Goal: Information Seeking & Learning: Learn about a topic

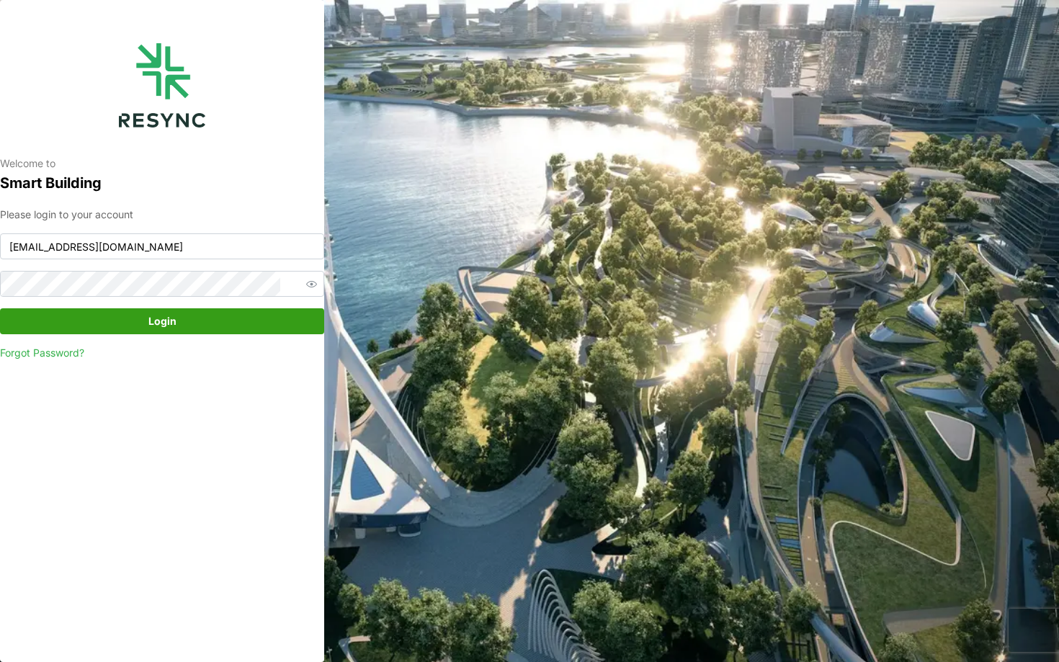
click at [223, 322] on span "Login" at bounding box center [162, 321] width 297 height 24
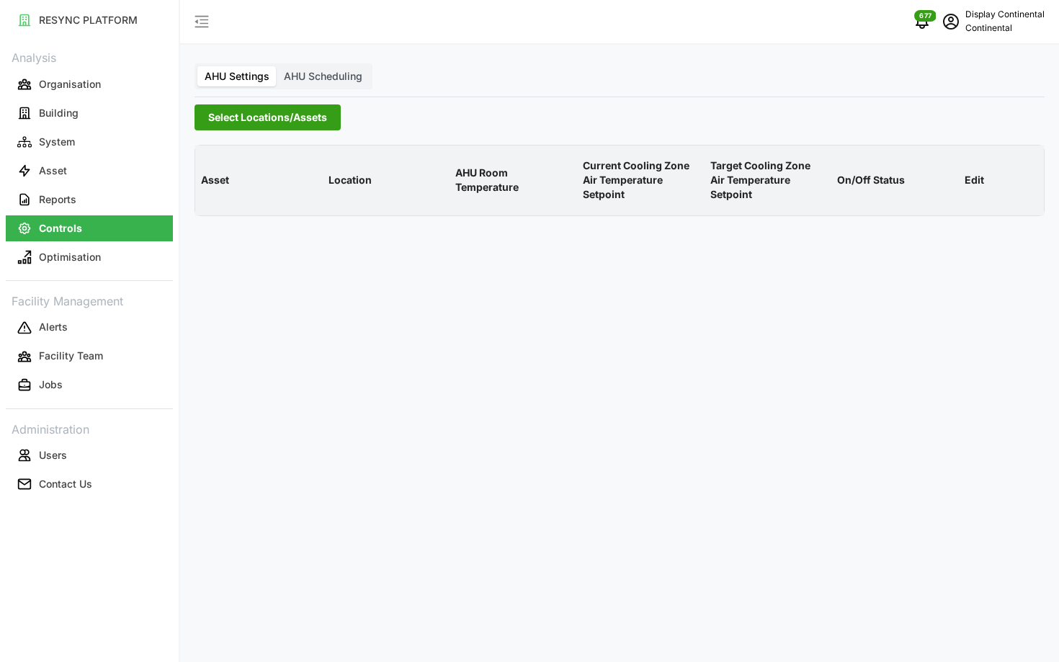
click at [268, 127] on span "Select Locations/Assets" at bounding box center [267, 117] width 119 height 24
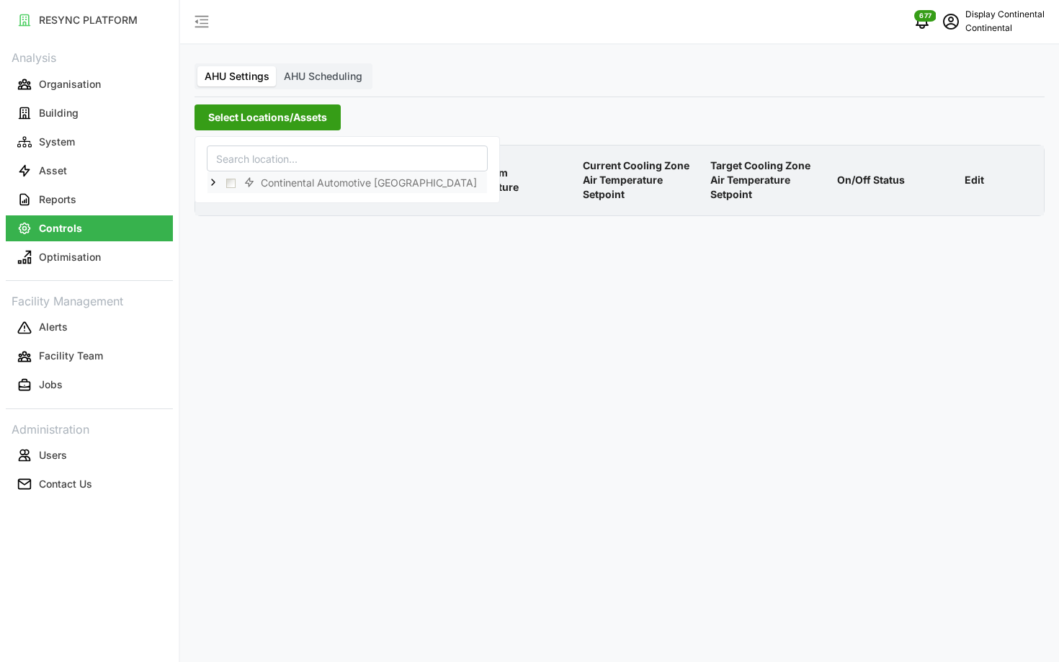
click at [210, 184] on icon at bounding box center [213, 182] width 12 height 12
click at [238, 202] on span "Select CA1" at bounding box center [242, 203] width 9 height 9
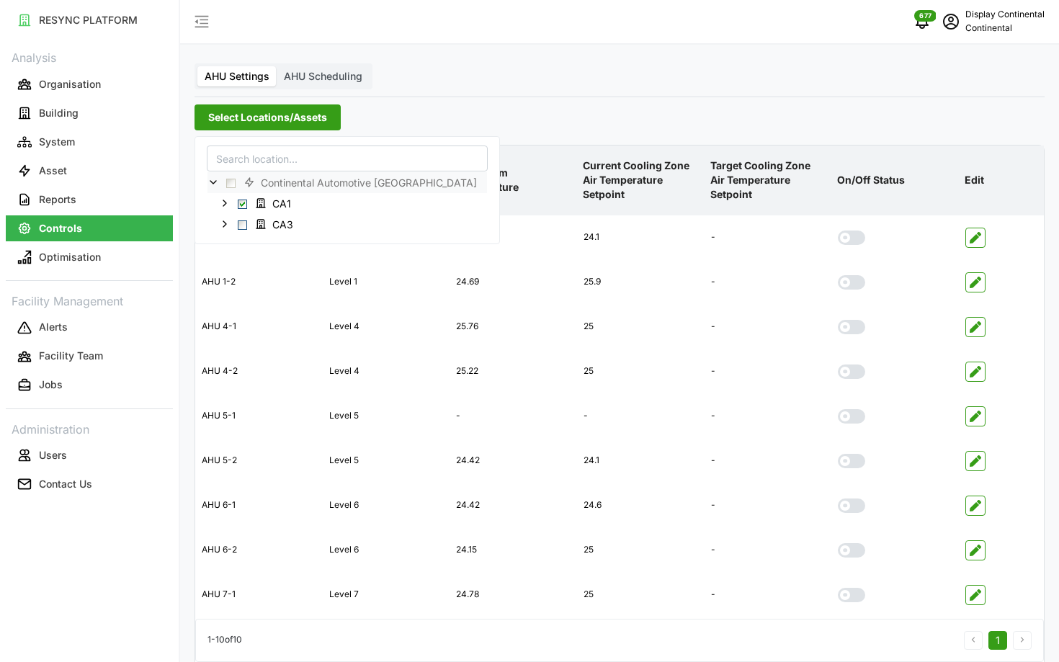
click at [639, 136] on div "Asset Location AHU Room Temperature Current Cooling Zone Air Temperature Setpoi…" at bounding box center [619, 423] width 861 height 575
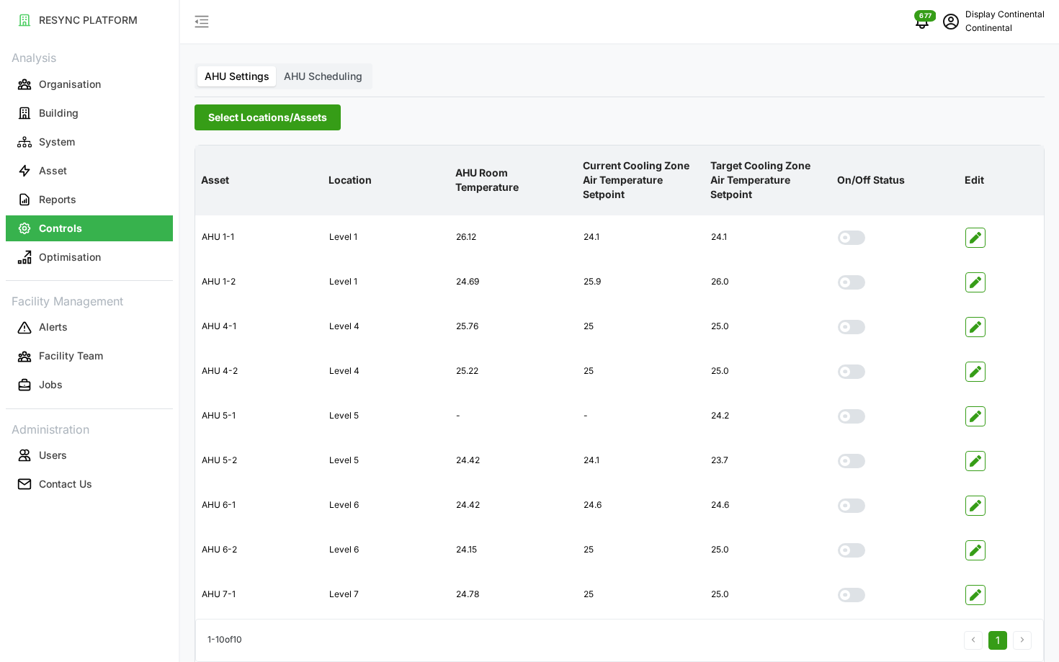
click at [310, 75] on span "AHU Scheduling" at bounding box center [323, 76] width 78 height 12
click at [277, 66] on input "AHU Scheduling" at bounding box center [277, 66] width 0 height 0
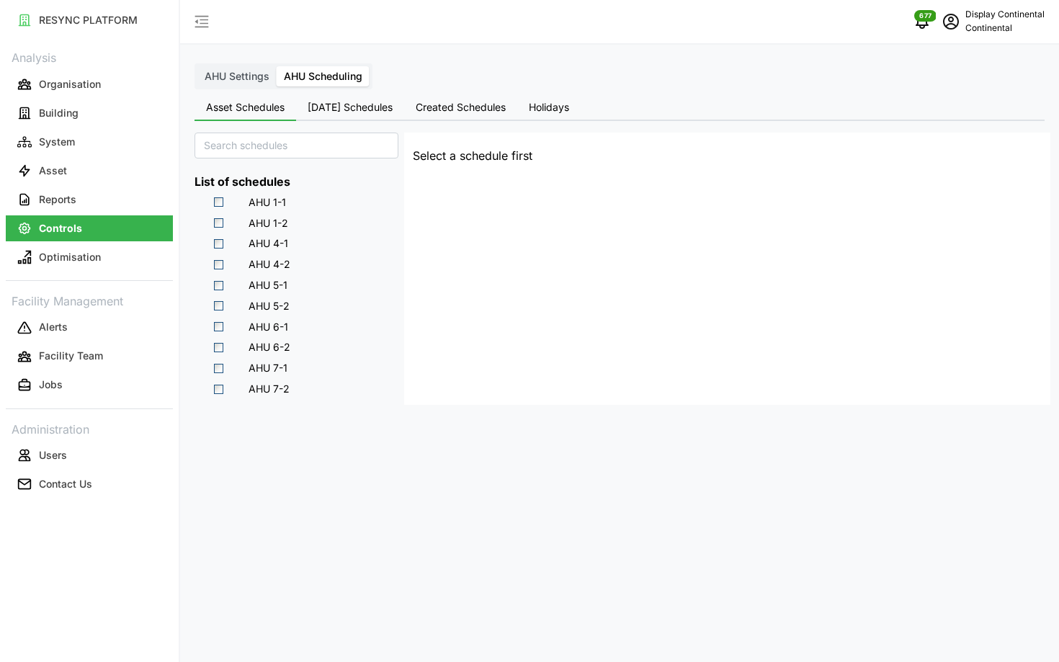
click at [336, 112] on span "Today's Schedules" at bounding box center [350, 107] width 85 height 10
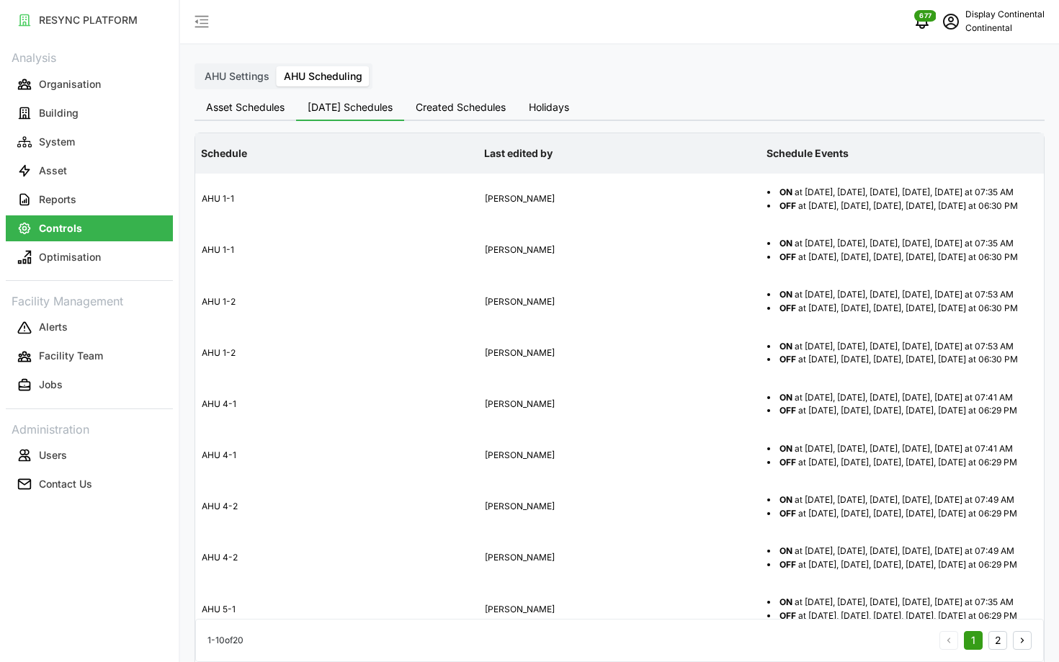
click at [956, 27] on icon "schedule" at bounding box center [951, 22] width 16 height 16
click at [941, 106] on div "Logout" at bounding box center [992, 109] width 102 height 16
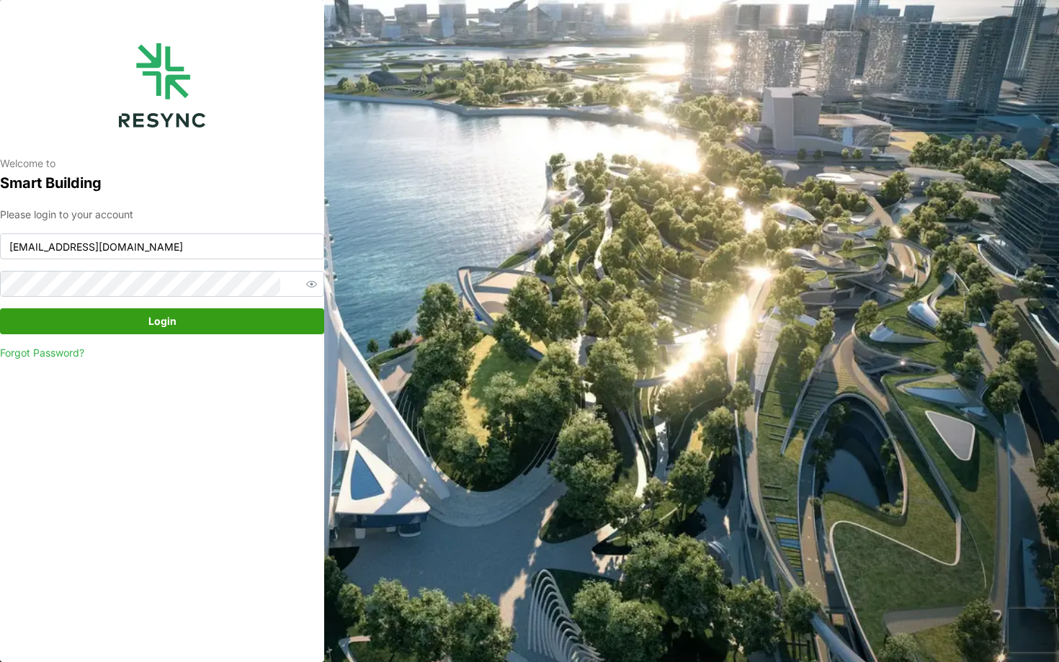
click at [196, 231] on div "Please login to your account [EMAIL_ADDRESS][DOMAIN_NAME] Login Forgot Password?" at bounding box center [162, 284] width 324 height 154
click at [195, 245] on input "continental_display@resynctech.com" at bounding box center [162, 246] width 324 height 26
type input "mesp_display@resynctech.com"
click at [259, 310] on span "Login" at bounding box center [162, 321] width 297 height 24
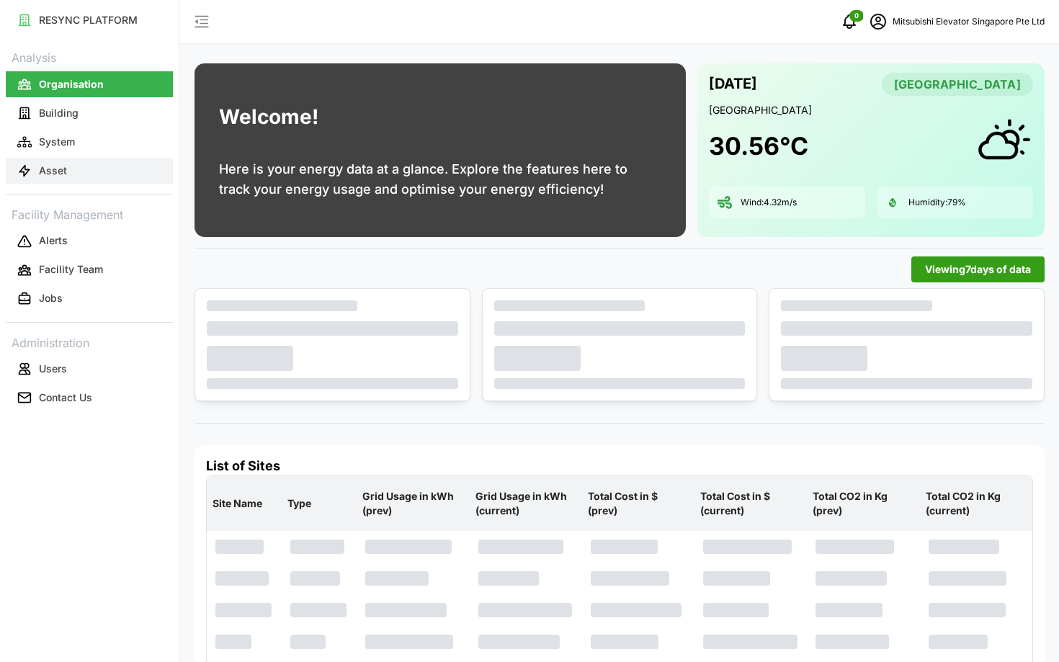
click at [106, 160] on button "Asset" at bounding box center [89, 171] width 167 height 26
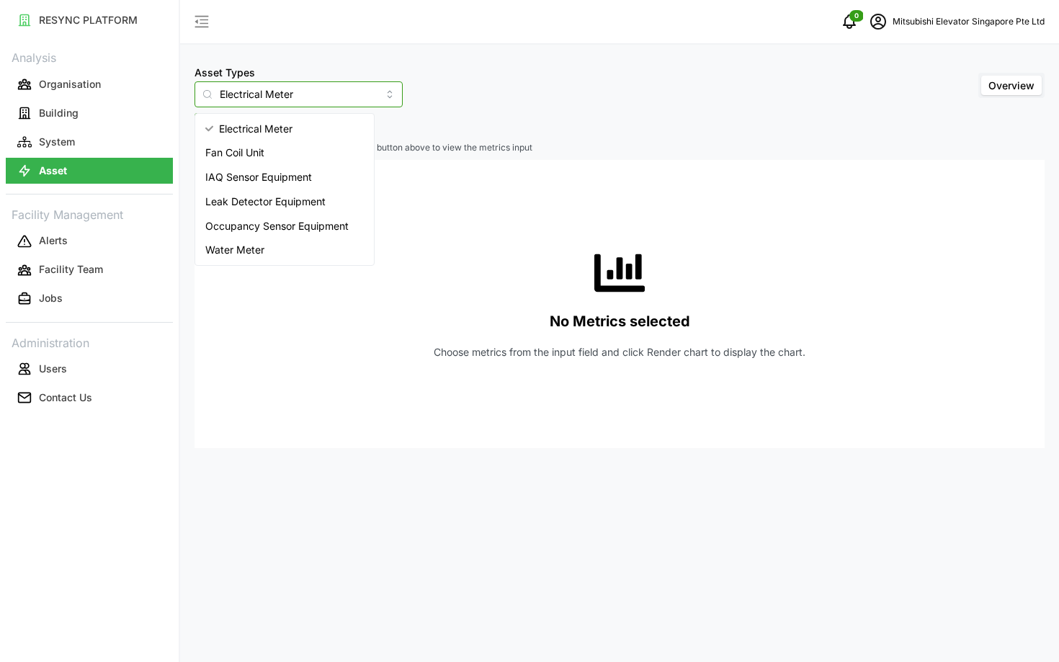
click at [283, 89] on input "Electrical Meter" at bounding box center [298, 94] width 208 height 26
click at [266, 245] on div "Water Meter" at bounding box center [284, 250] width 173 height 24
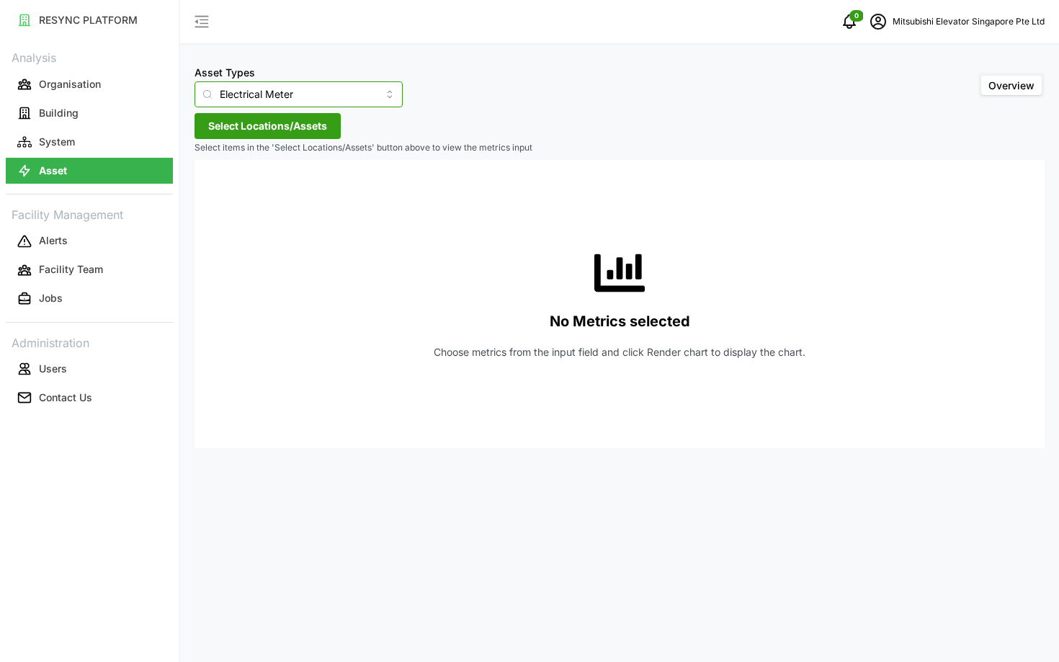
type input "Water Meter"
click at [254, 117] on button "Select Locations/Assets" at bounding box center [267, 126] width 146 height 26
click at [217, 194] on icon at bounding box center [213, 191] width 12 height 12
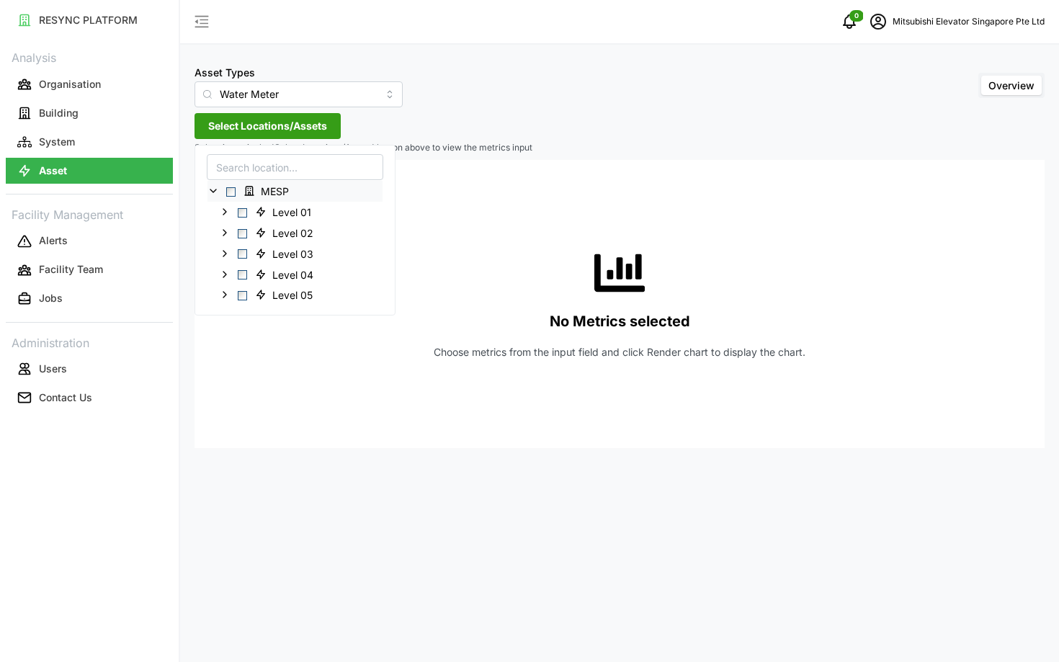
click at [232, 187] on span "Select MESP" at bounding box center [230, 191] width 9 height 9
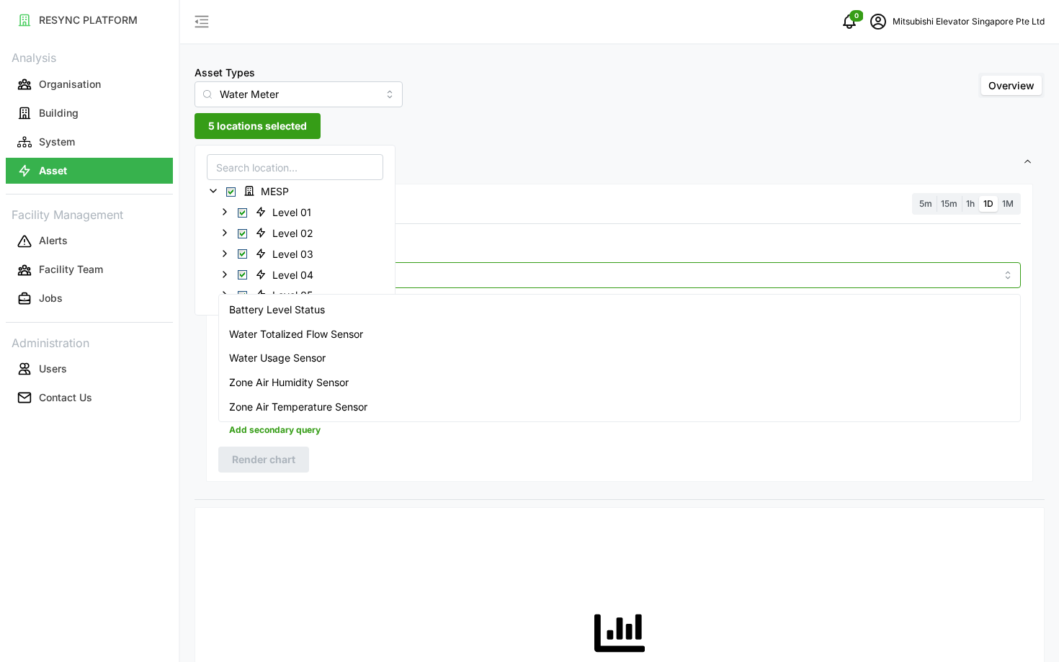
click at [479, 275] on input "Metric" at bounding box center [619, 274] width 752 height 16
click at [441, 351] on div "Water Usage Sensor" at bounding box center [619, 358] width 795 height 24
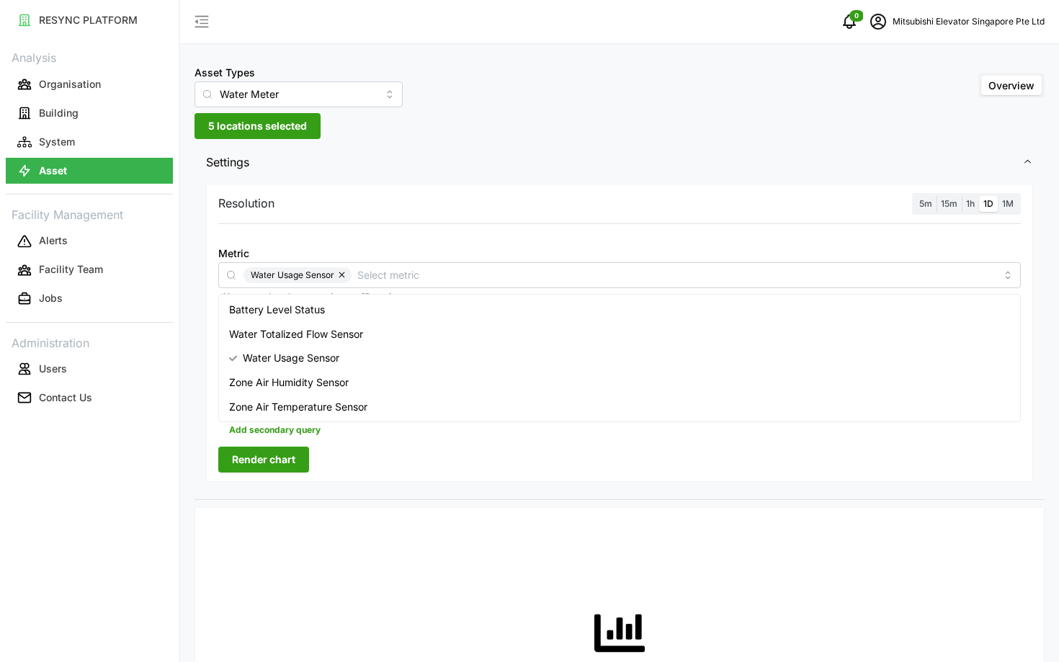
click at [438, 524] on div "No Metrics selected Choose metrics from the input field and click Render chart …" at bounding box center [619, 663] width 802 height 288
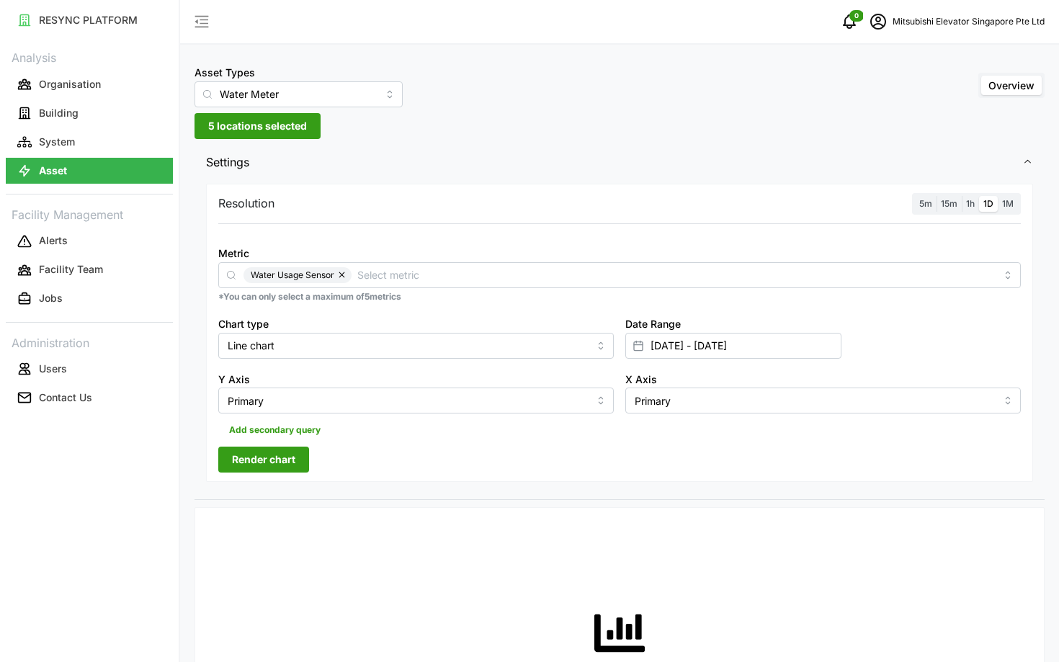
click at [925, 199] on span "5m" at bounding box center [925, 203] width 13 height 11
click at [915, 196] on input "5m" at bounding box center [915, 196] width 0 height 0
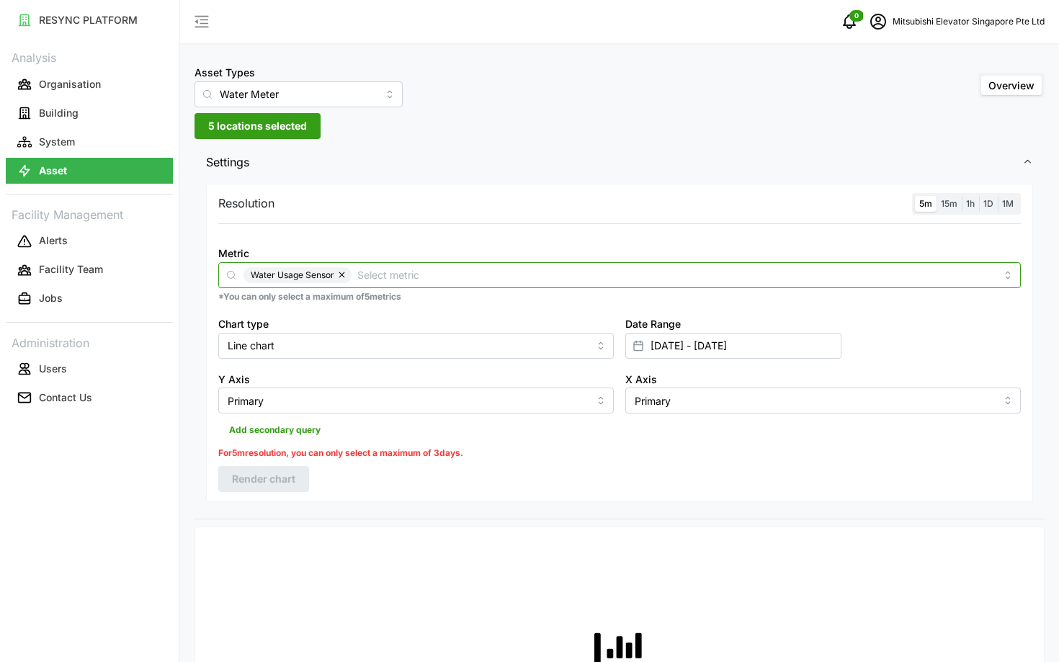
click at [669, 277] on input "Metric" at bounding box center [676, 274] width 638 height 16
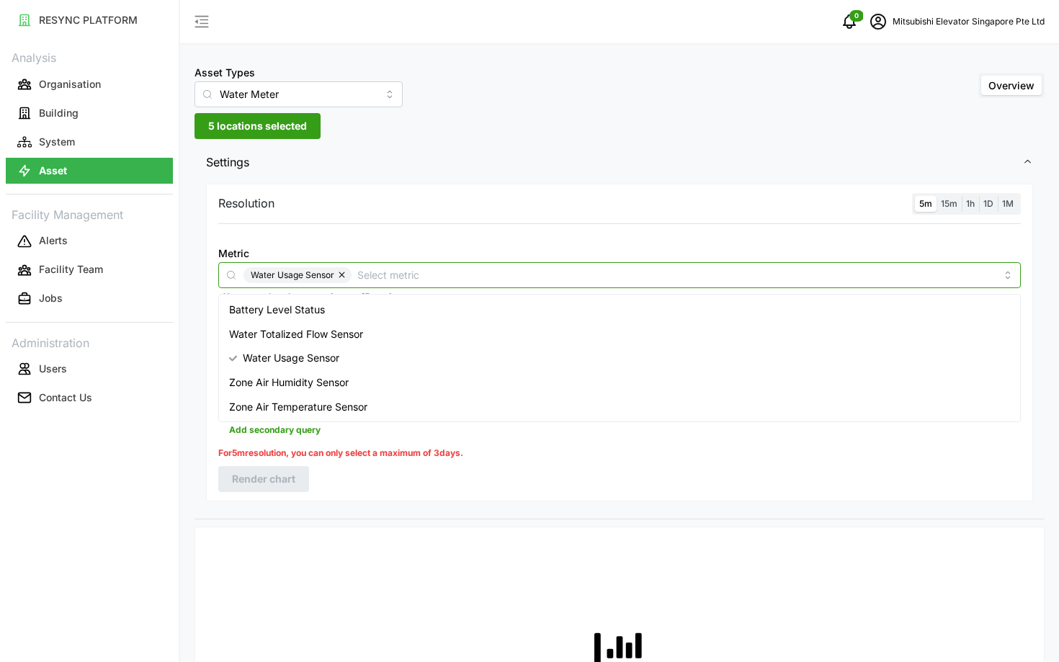
click at [365, 333] on div "Water Totalized Flow Sensor" at bounding box center [619, 334] width 795 height 24
click at [342, 274] on button "button" at bounding box center [342, 275] width 17 height 16
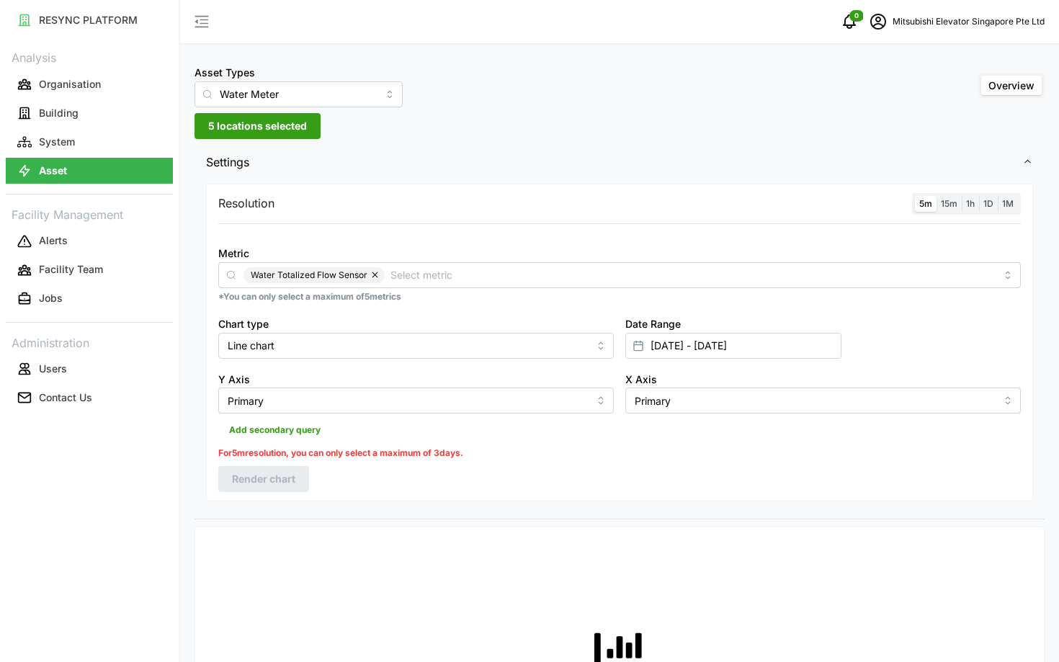
click at [757, 333] on input "01 Sep 2025 - 22 Sep 2025" at bounding box center [733, 346] width 216 height 26
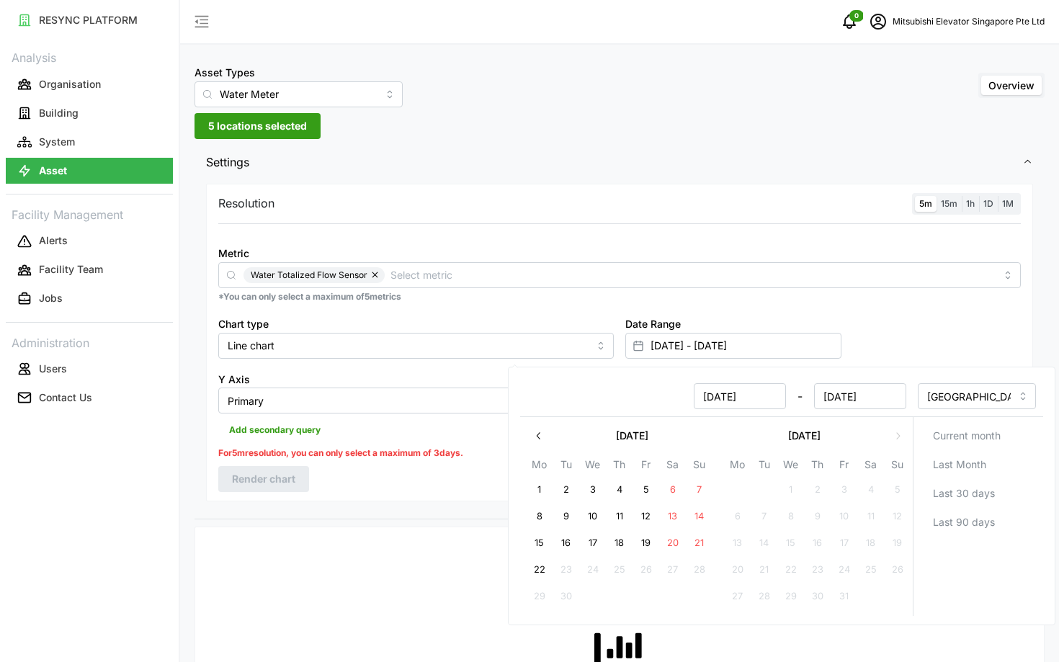
click at [974, 208] on span "1h" at bounding box center [970, 203] width 9 height 11
click at [961, 196] on input "1h" at bounding box center [961, 196] width 0 height 0
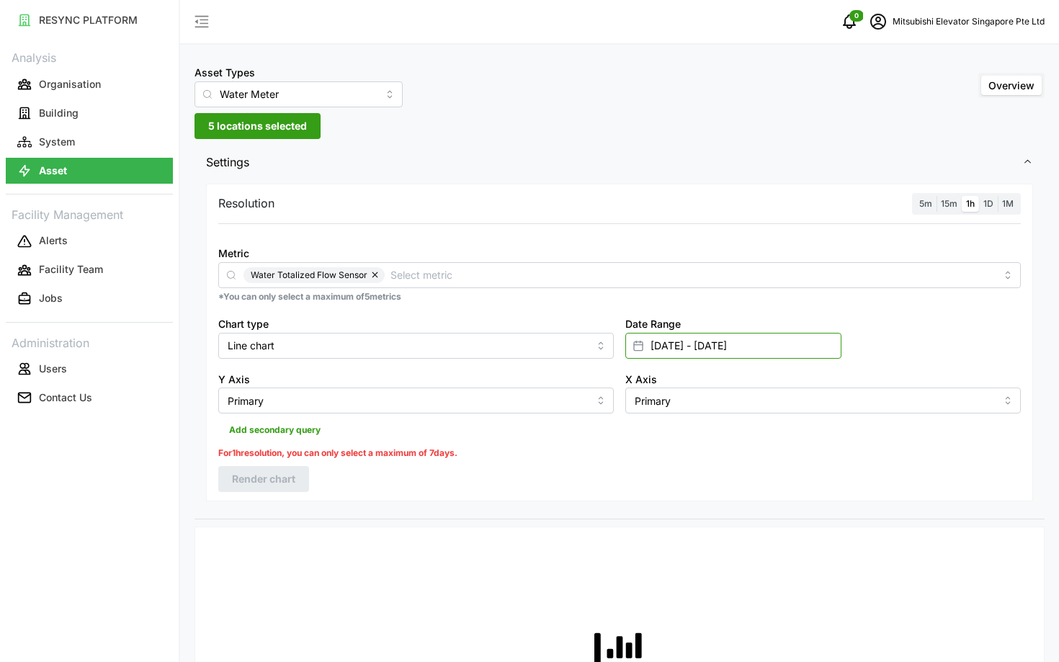
click at [700, 357] on input "01 Sep 2025 - 22 Sep 2025" at bounding box center [733, 346] width 216 height 26
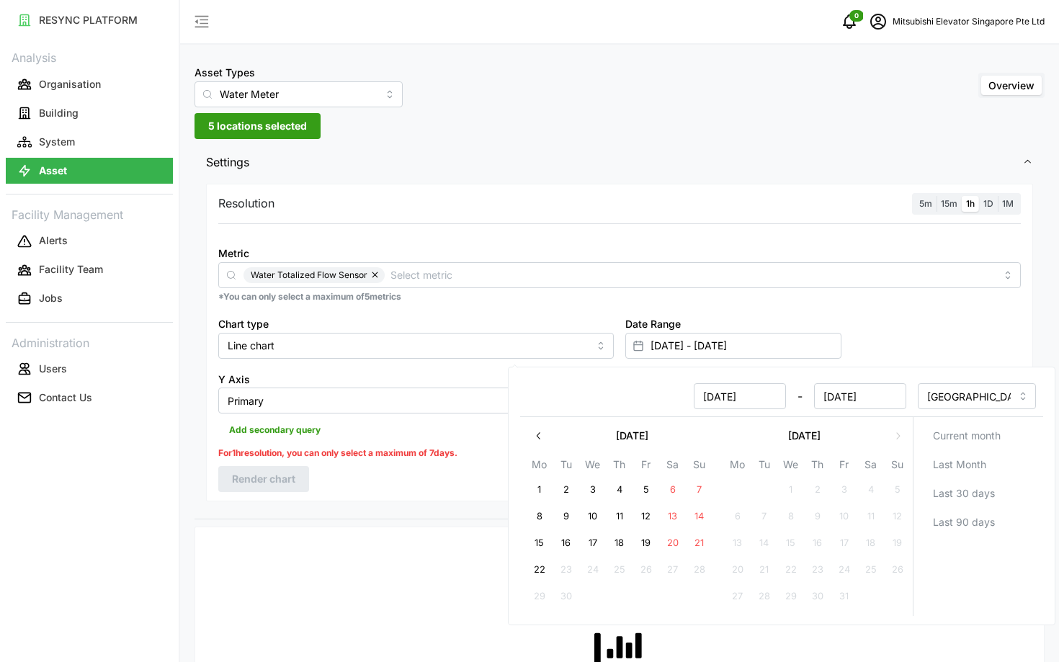
click at [540, 520] on button "8" at bounding box center [539, 516] width 26 height 26
type input "08 Sep 2025 - 22 Sep 2025"
type input "08 Sep 2025"
click at [647, 513] on button "12" at bounding box center [646, 516] width 26 height 26
type input "08 Sep 2025 - 12 Sep 2025"
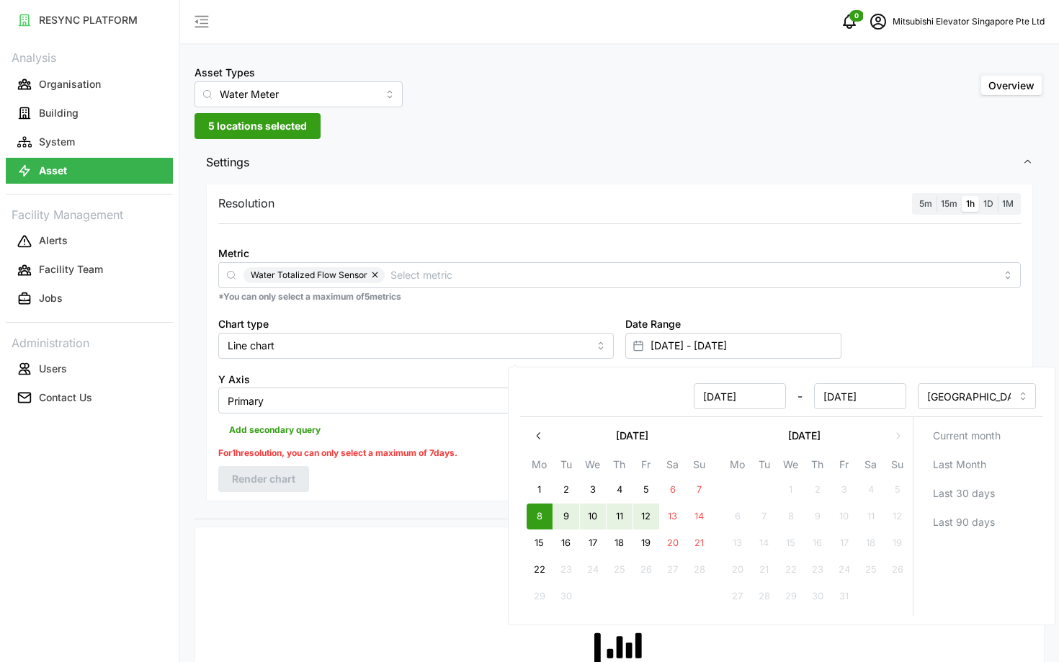
type input "12 Sep 2025"
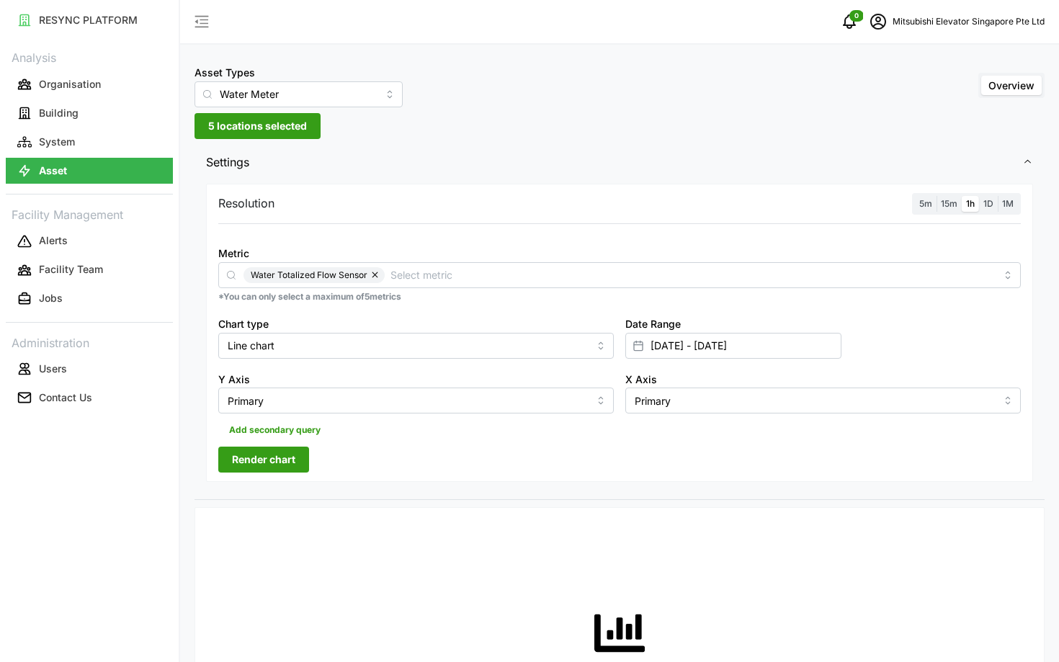
click at [247, 469] on span "Render chart" at bounding box center [263, 459] width 63 height 24
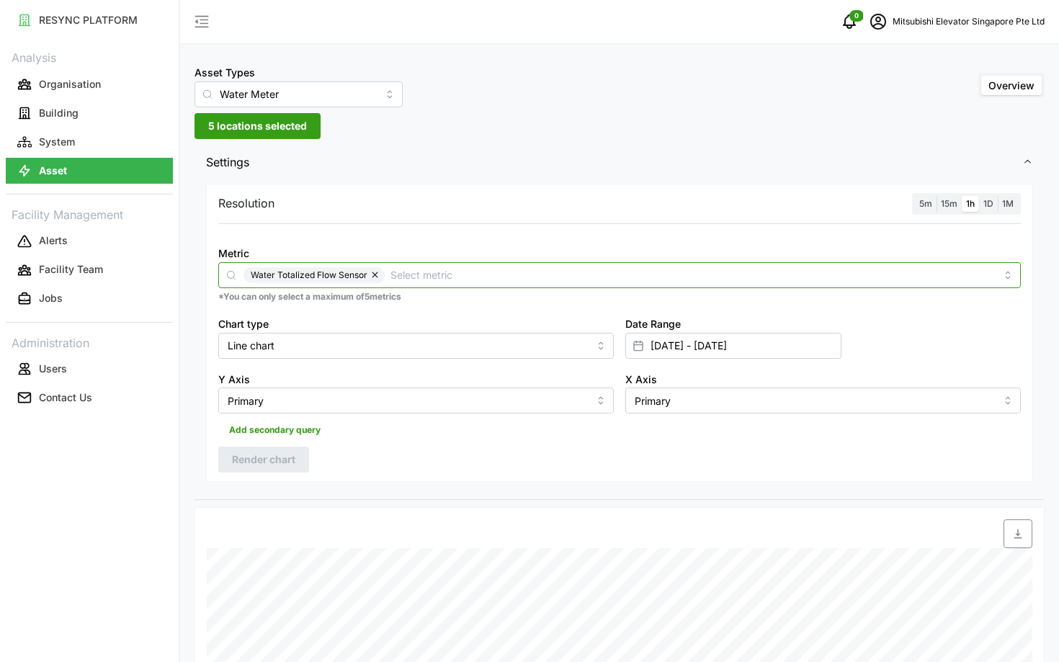
click at [459, 265] on div "Water Totalized Flow Sensor" at bounding box center [619, 275] width 802 height 26
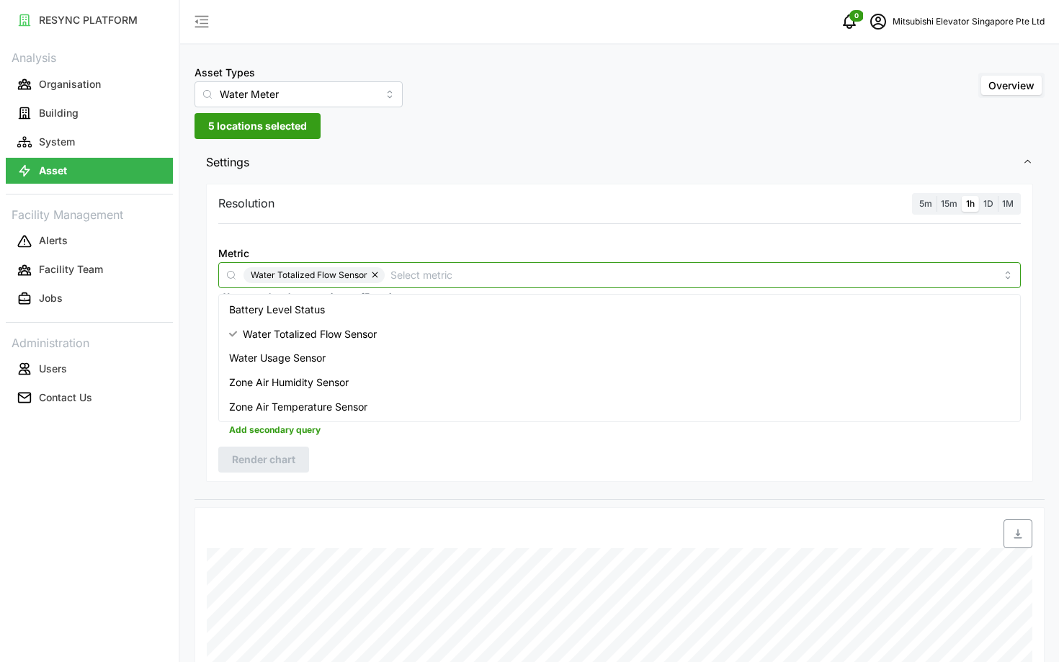
click at [380, 361] on div "Water Usage Sensor" at bounding box center [619, 358] width 795 height 24
click at [380, 275] on button "button" at bounding box center [375, 275] width 17 height 16
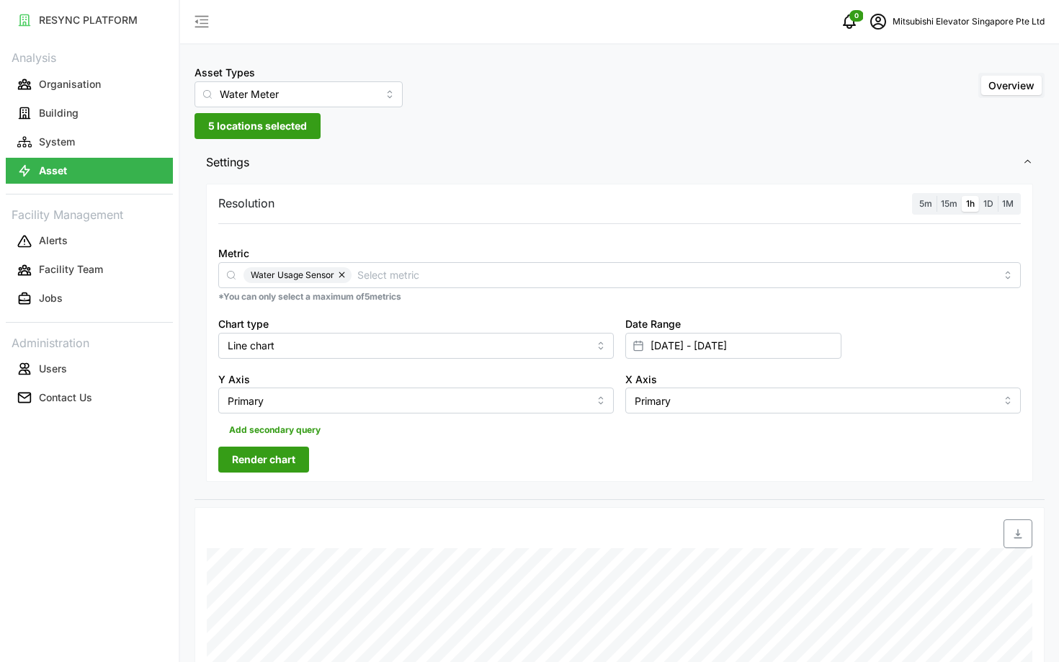
click at [256, 466] on span "Render chart" at bounding box center [263, 459] width 63 height 24
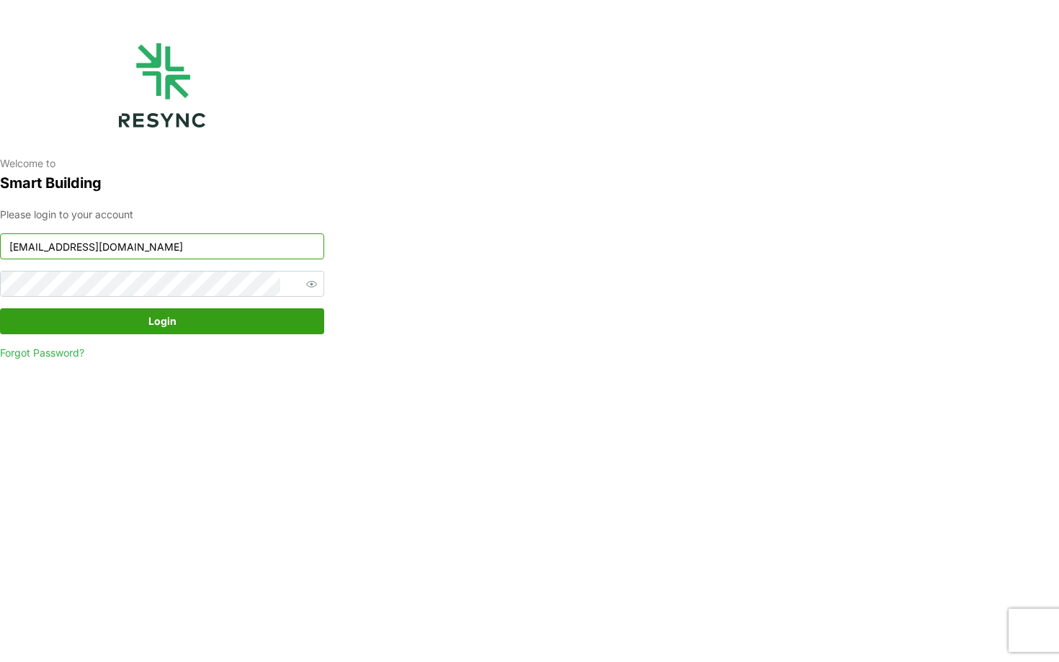
click at [201, 235] on input "[EMAIL_ADDRESS][DOMAIN_NAME]" at bounding box center [162, 246] width 324 height 26
type input "[EMAIL_ADDRESS][DOMAIN_NAME]"
click at [251, 320] on span "Login" at bounding box center [162, 321] width 297 height 24
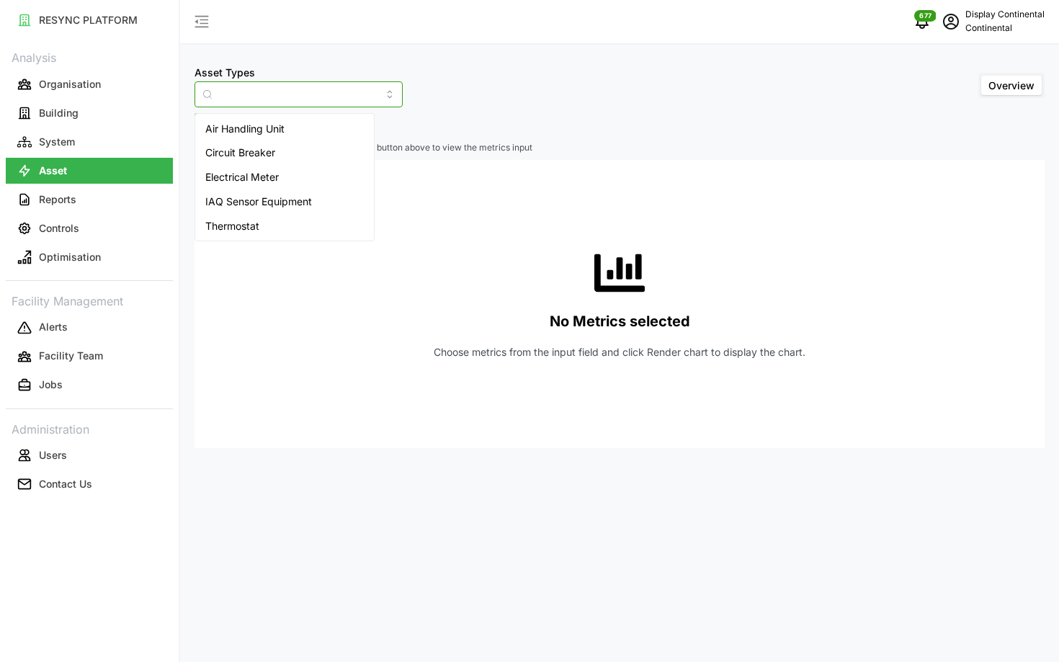
click at [297, 95] on input "Asset Types" at bounding box center [298, 94] width 208 height 26
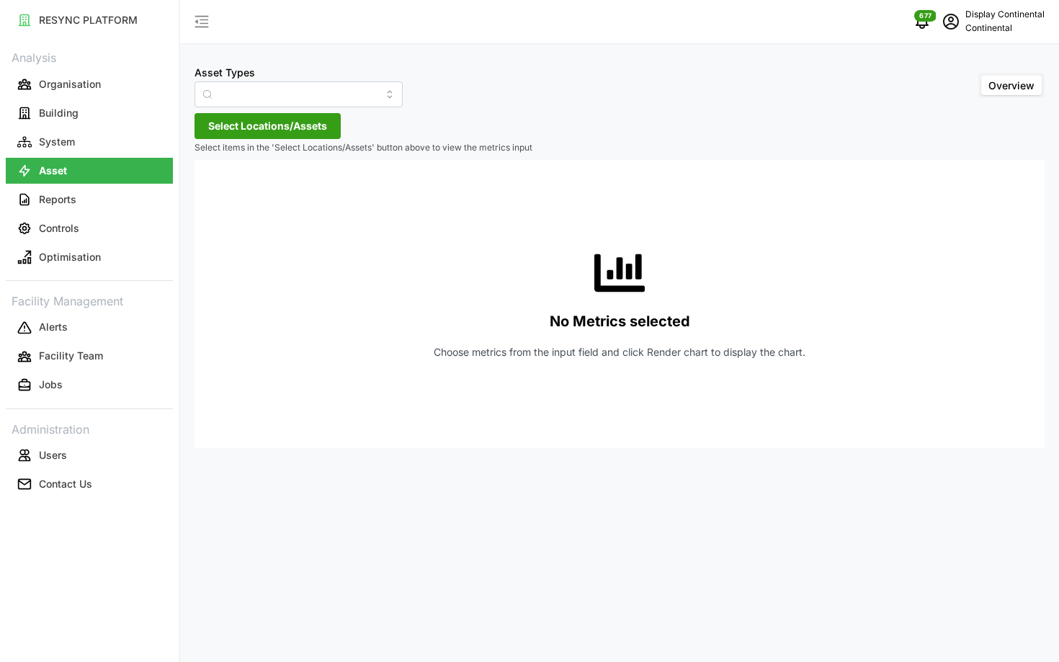
click at [394, 269] on div "No Metrics selected Choose metrics from the input field and click Render chart …" at bounding box center [619, 304] width 827 height 288
click at [84, 236] on button "Controls" at bounding box center [89, 228] width 167 height 26
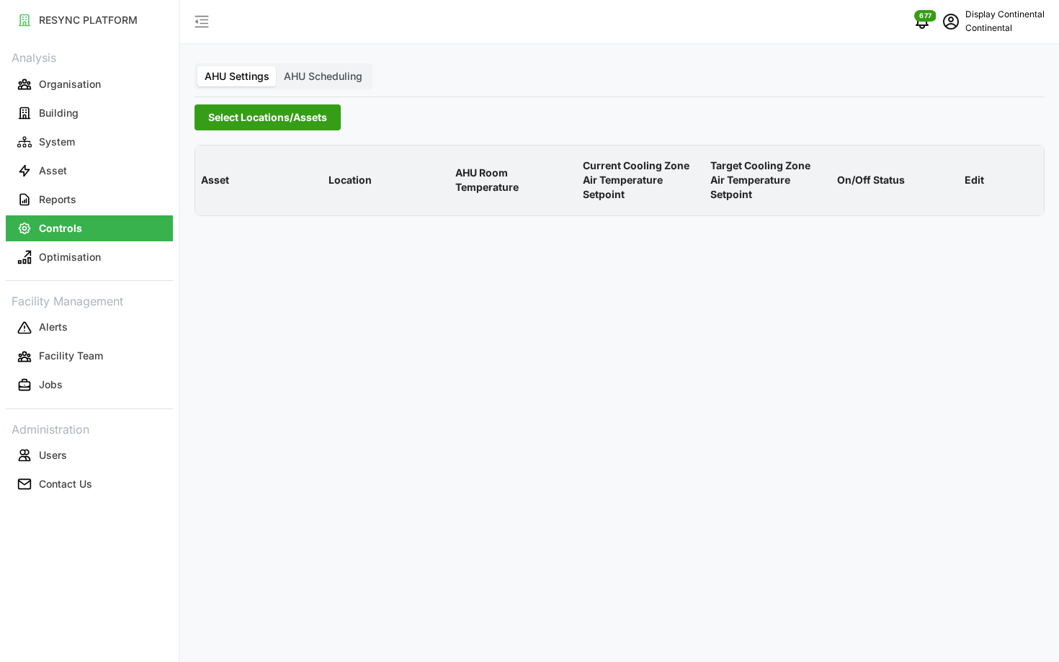
click at [274, 111] on span "Select Locations/Assets" at bounding box center [267, 117] width 119 height 24
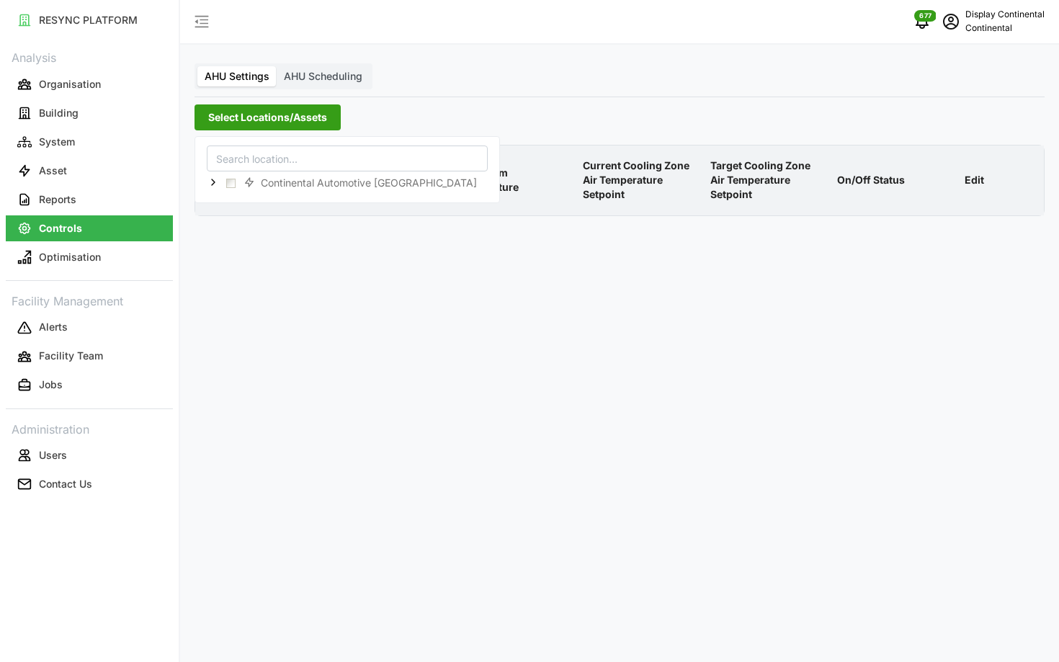
click at [205, 180] on div "Continental Automotive [GEOGRAPHIC_DATA]" at bounding box center [346, 169] width 305 height 67
click at [212, 181] on icon at bounding box center [213, 182] width 12 height 12
click at [238, 201] on span "Select CA1" at bounding box center [242, 203] width 9 height 9
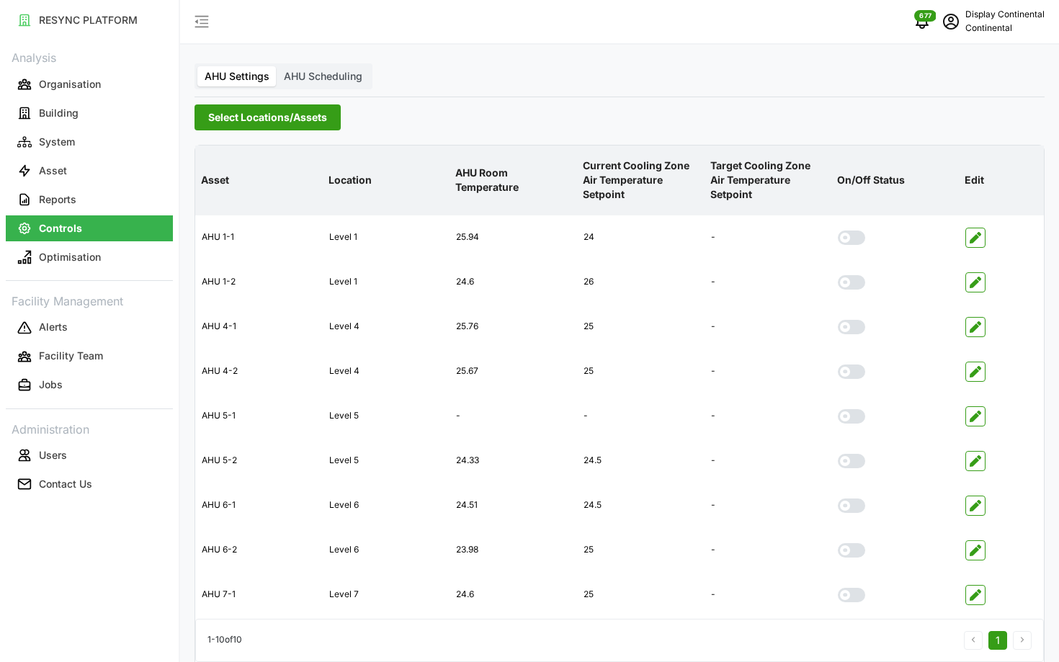
click at [562, 157] on p "AHU Room Temperature" at bounding box center [513, 180] width 122 height 53
